Goal: Task Accomplishment & Management: Complete application form

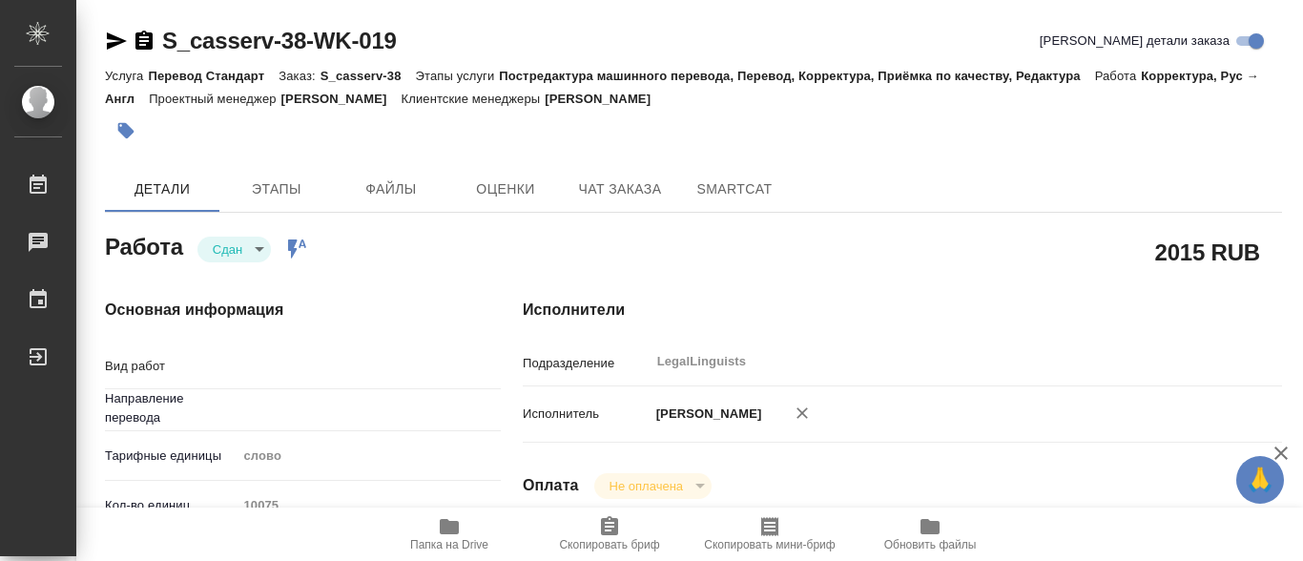
type textarea "x"
type textarea "Корректура"
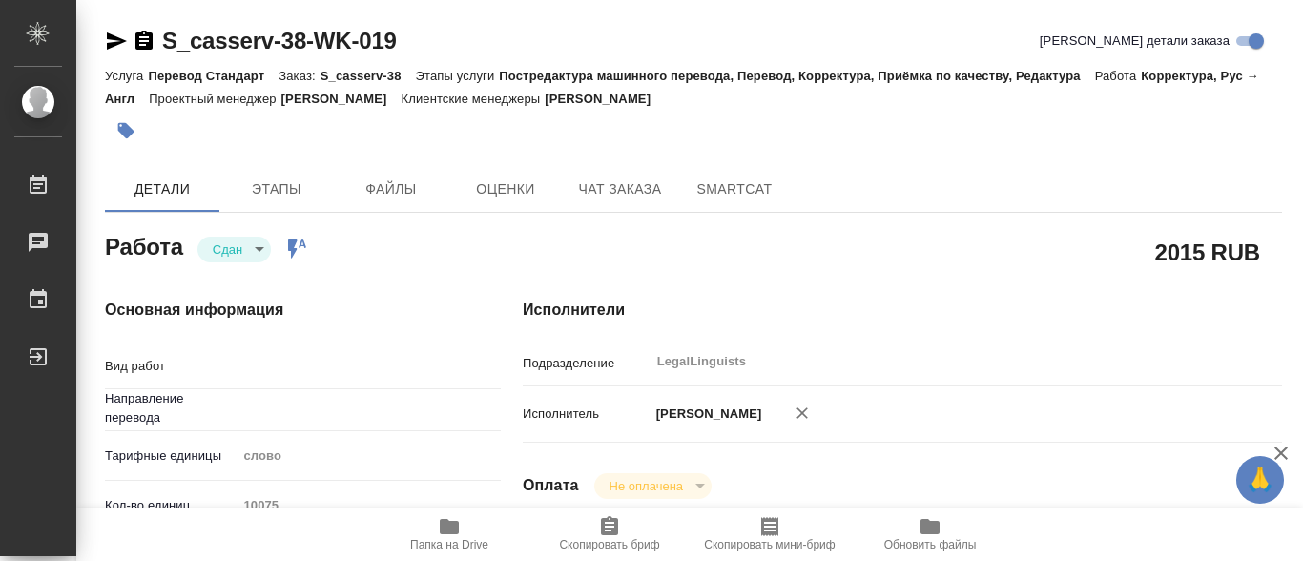
type textarea "x"
type input "рус-англ"
type textarea "x"
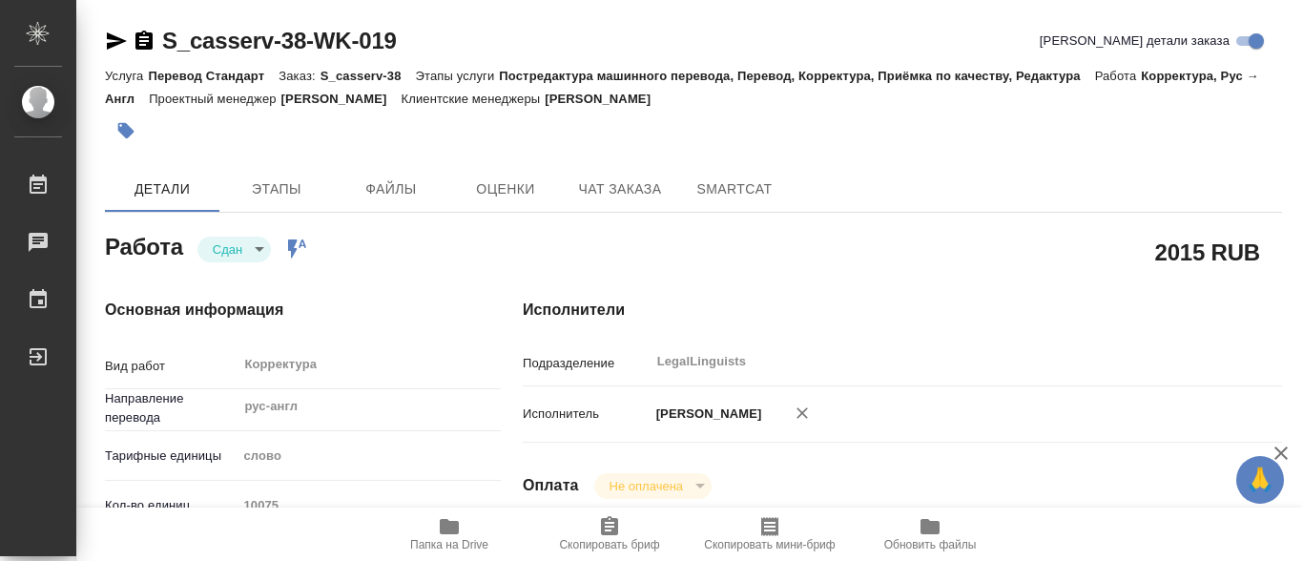
type textarea "x"
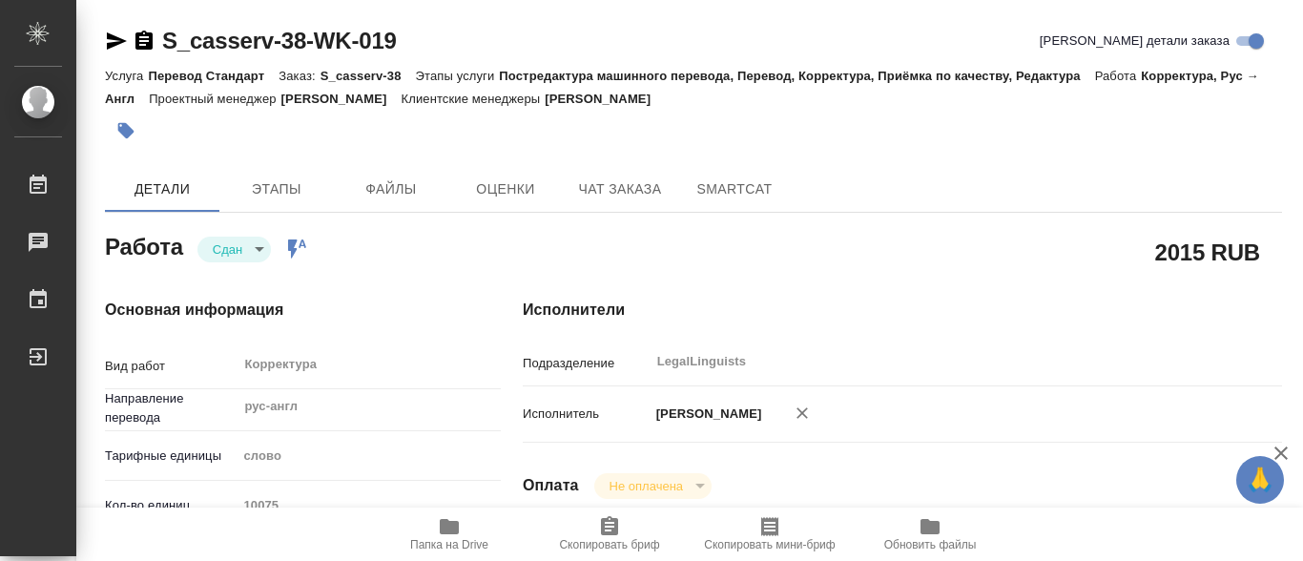
type textarea "x"
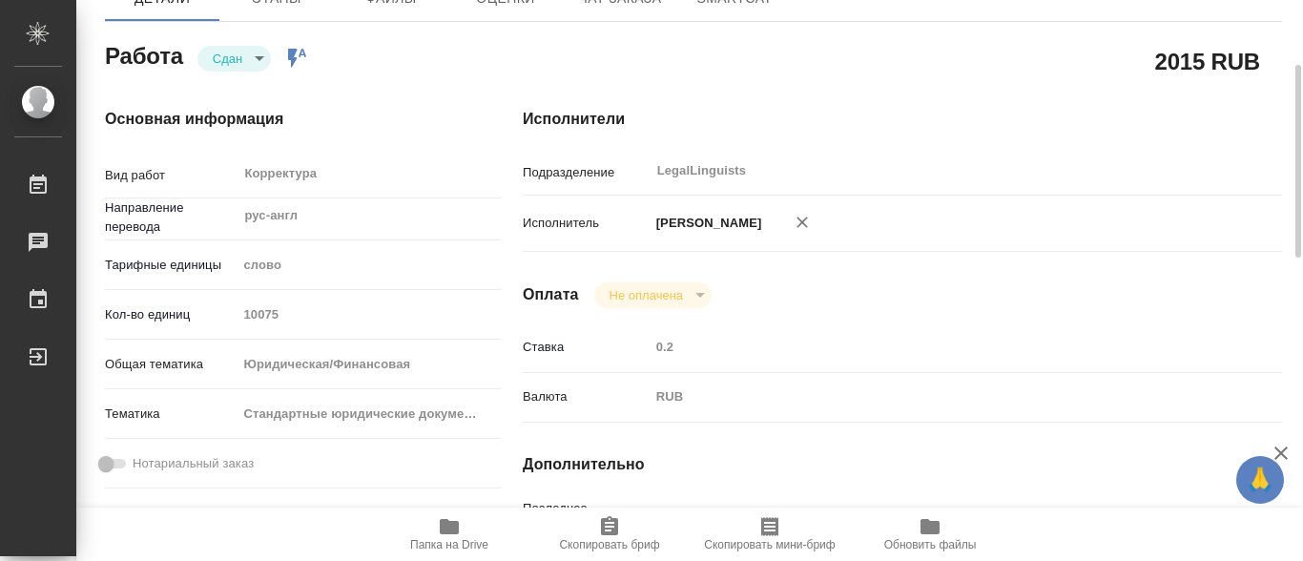
type textarea "x"
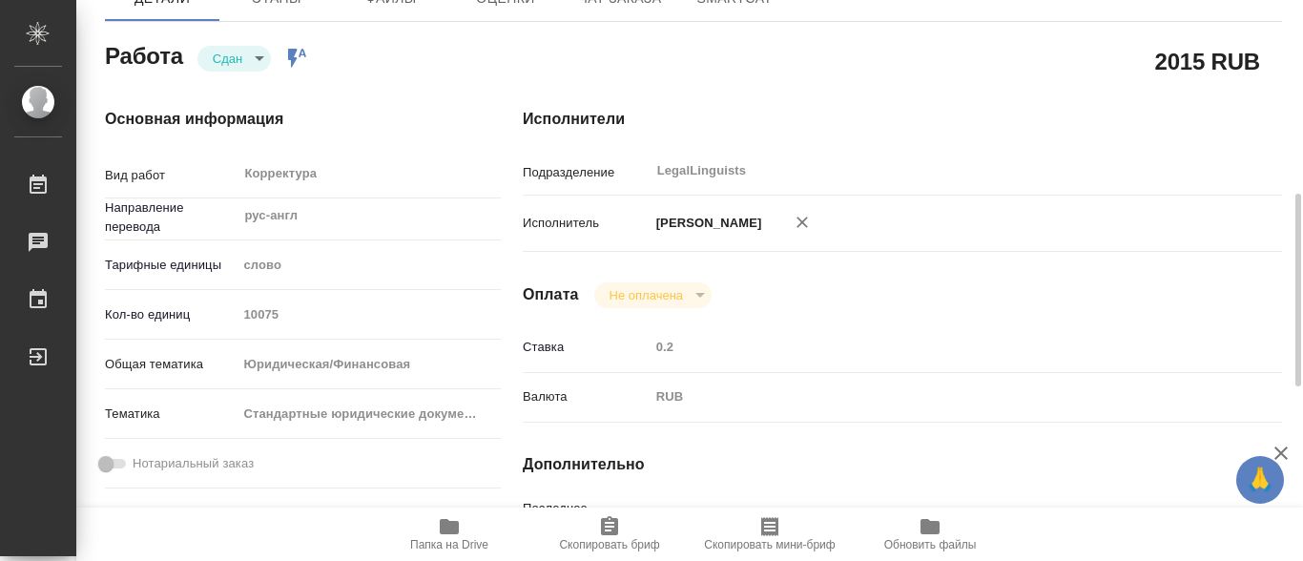
scroll to position [381, 0]
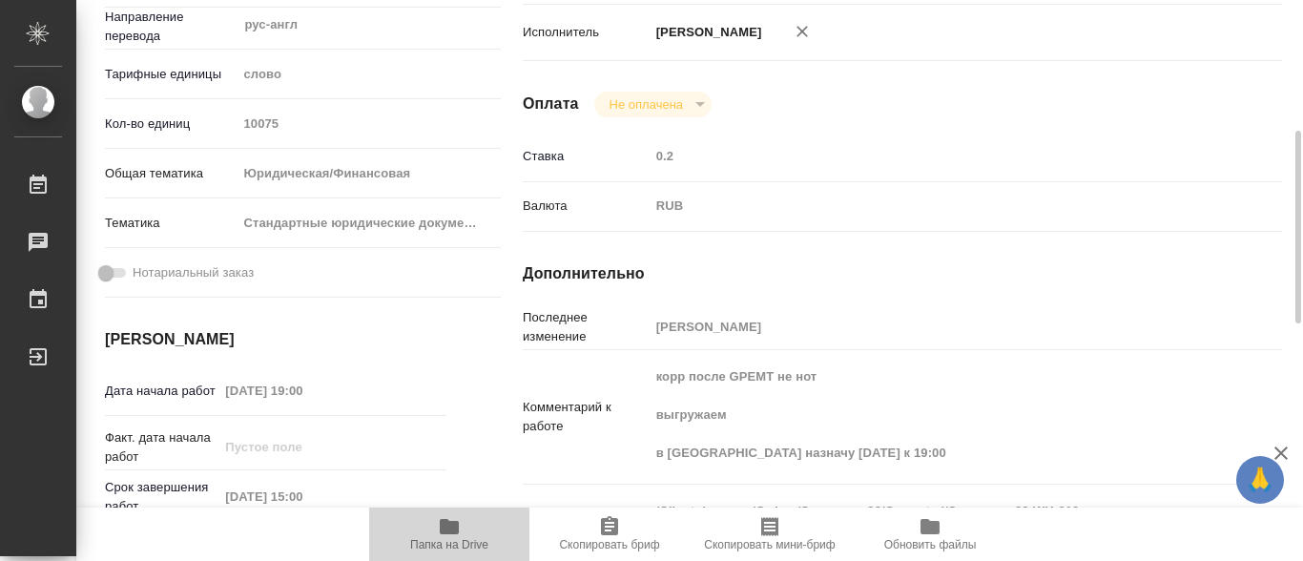
click at [445, 524] on icon "button" at bounding box center [449, 526] width 19 height 15
